Goal: Navigation & Orientation: Find specific page/section

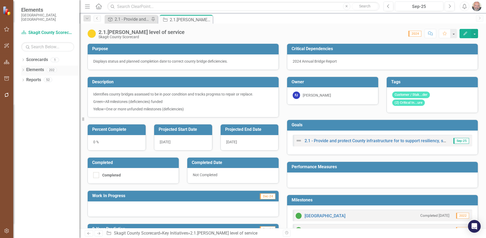
click at [22, 69] on icon "Dropdown" at bounding box center [23, 70] width 4 height 3
click at [26, 89] on icon "Dropdown" at bounding box center [26, 90] width 4 height 3
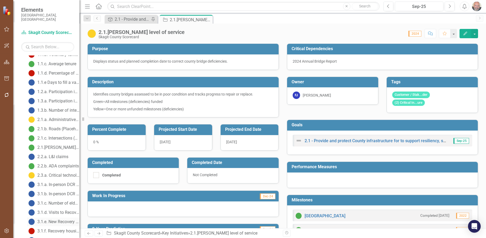
scroll to position [53, 0]
click at [55, 173] on div "2.3.a. Critical technology replacement" at bounding box center [58, 175] width 42 height 5
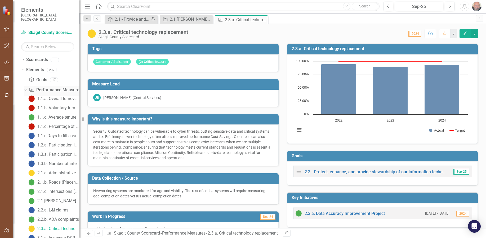
click at [25, 88] on icon "Dropdown" at bounding box center [25, 90] width 3 height 4
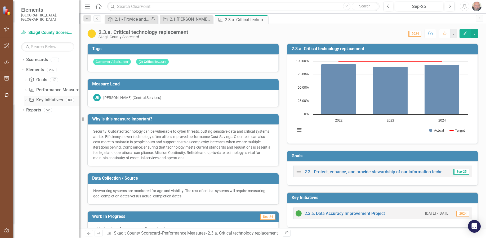
click at [25, 99] on icon "Dropdown" at bounding box center [26, 100] width 4 height 3
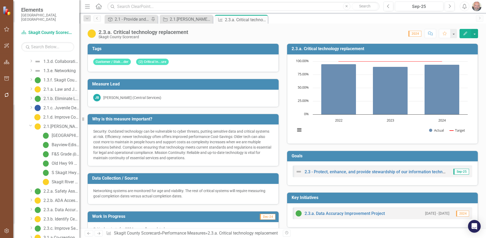
scroll to position [159, 0]
click at [29, 123] on icon "Dropdown" at bounding box center [30, 125] width 3 height 4
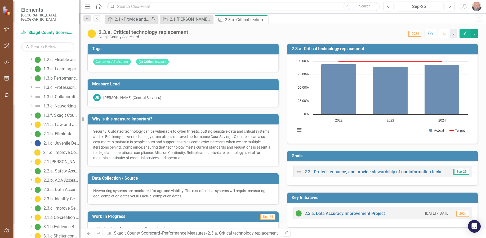
scroll to position [133, 0]
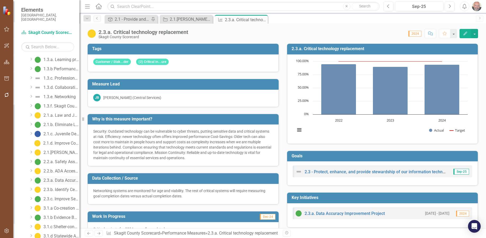
click at [62, 178] on div "2.3.a. Data Accuracy Improvement Project" at bounding box center [61, 180] width 36 height 5
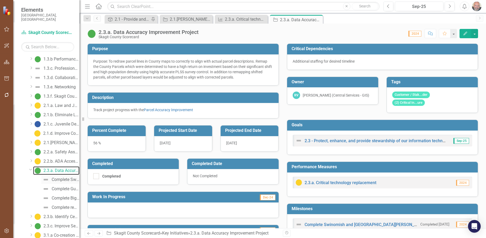
scroll to position [154, 0]
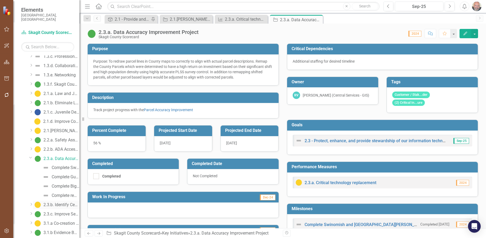
click at [63, 202] on div "2.3.b. Identify Centralized Digital Portfolio (shared technology)" at bounding box center [61, 204] width 36 height 5
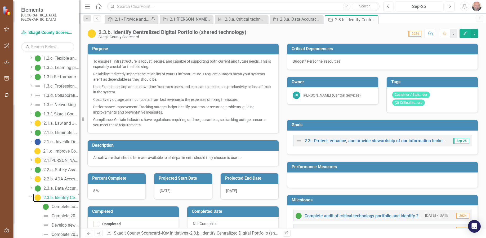
scroll to position [137, 0]
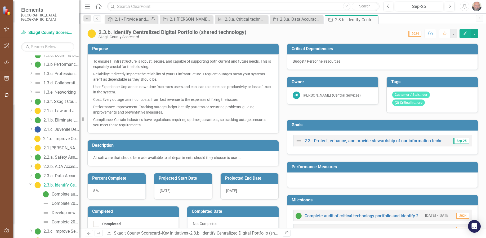
click at [30, 182] on icon "Dropdown" at bounding box center [30, 184] width 3 height 4
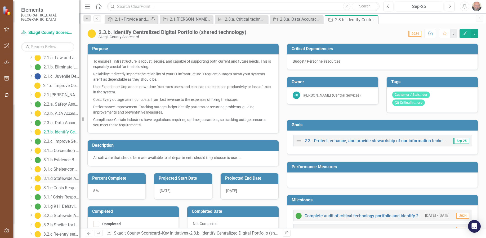
scroll to position [164, 0]
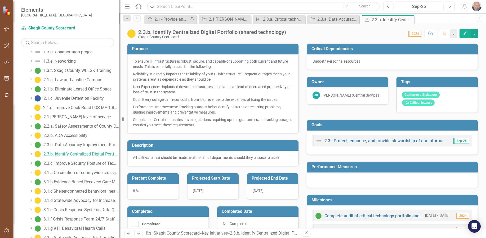
drag, startPoint x: 80, startPoint y: 159, endPoint x: 119, endPoint y: 161, distance: 39.3
click at [119, 161] on div "Resize" at bounding box center [121, 119] width 4 height 238
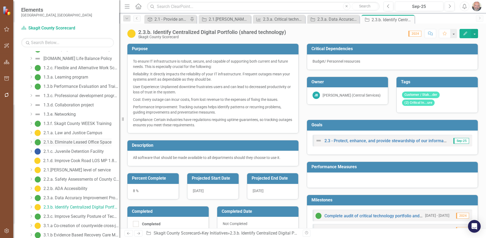
scroll to position [137, 0]
